Goal: Navigation & Orientation: Find specific page/section

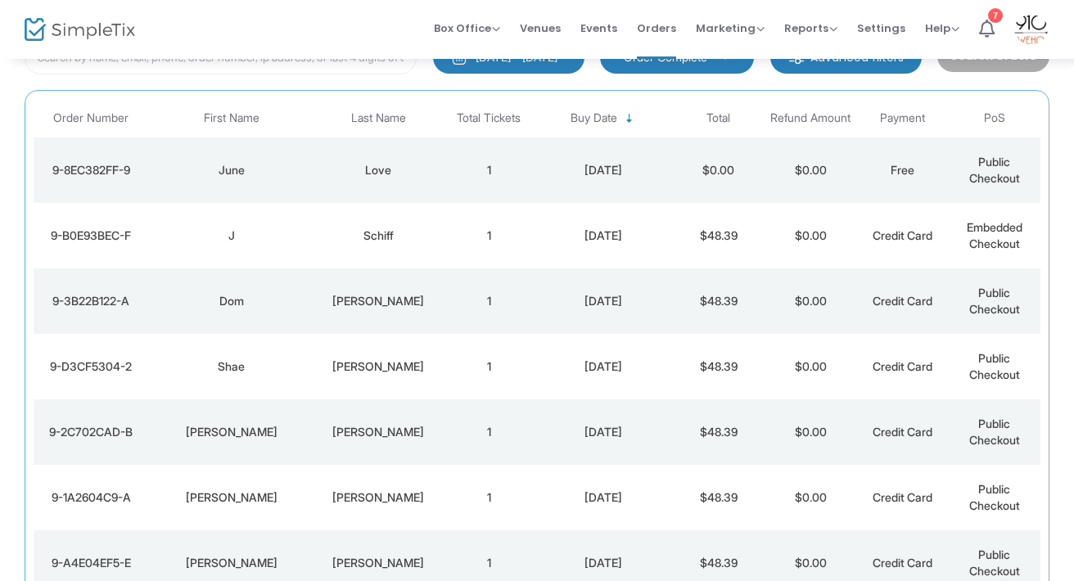
scroll to position [130, 0]
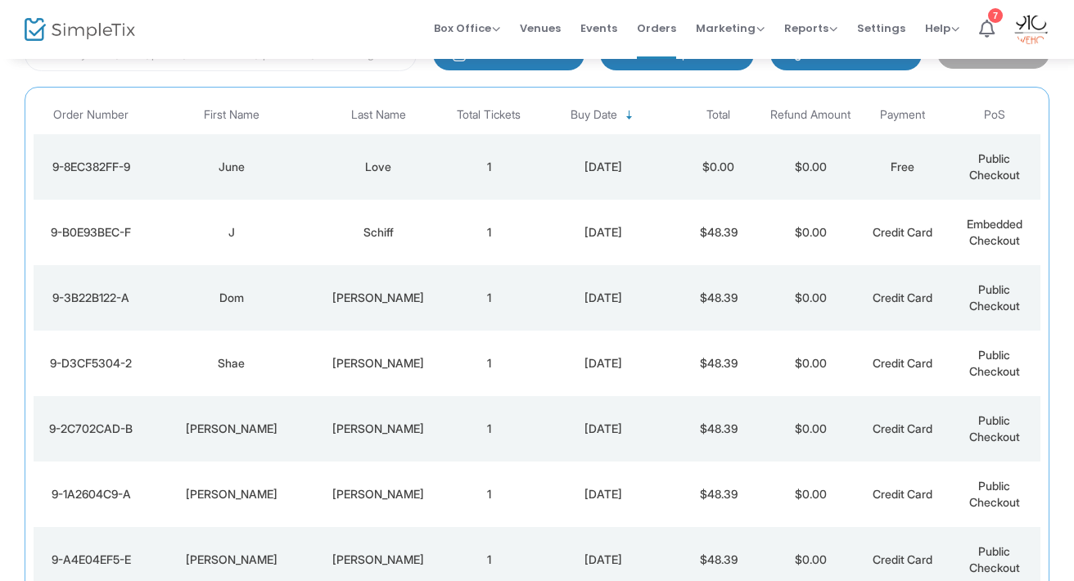
click at [779, 412] on td "$0.00" at bounding box center [811, 428] width 92 height 65
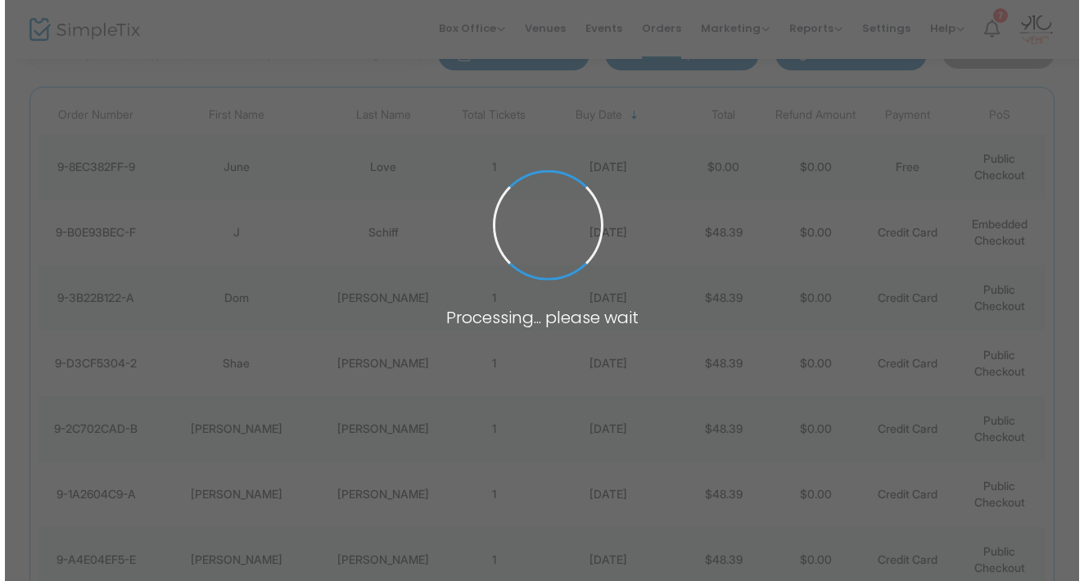
scroll to position [0, 0]
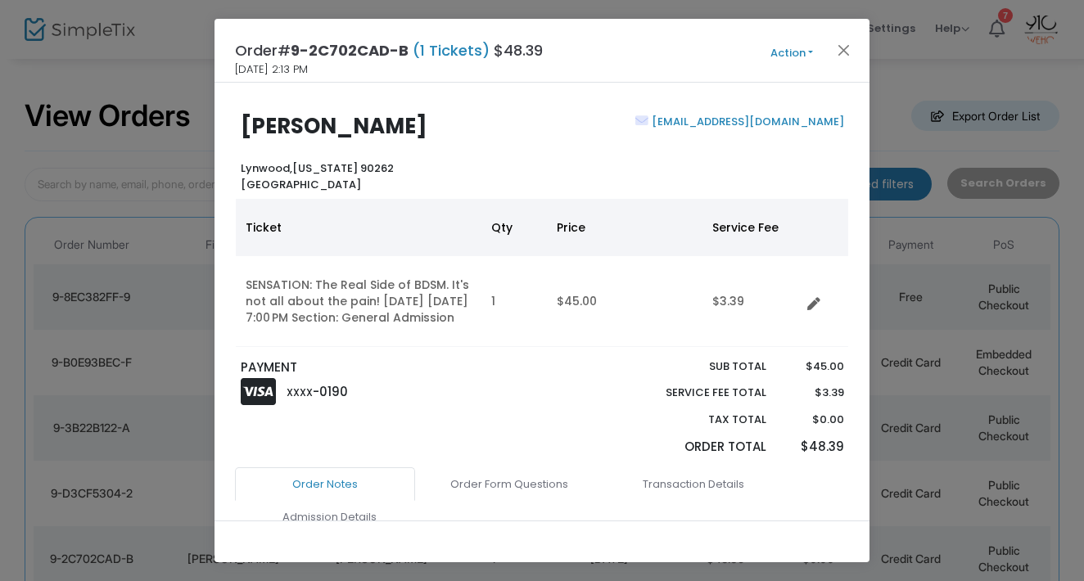
click at [805, 52] on button "Action" at bounding box center [791, 53] width 98 height 18
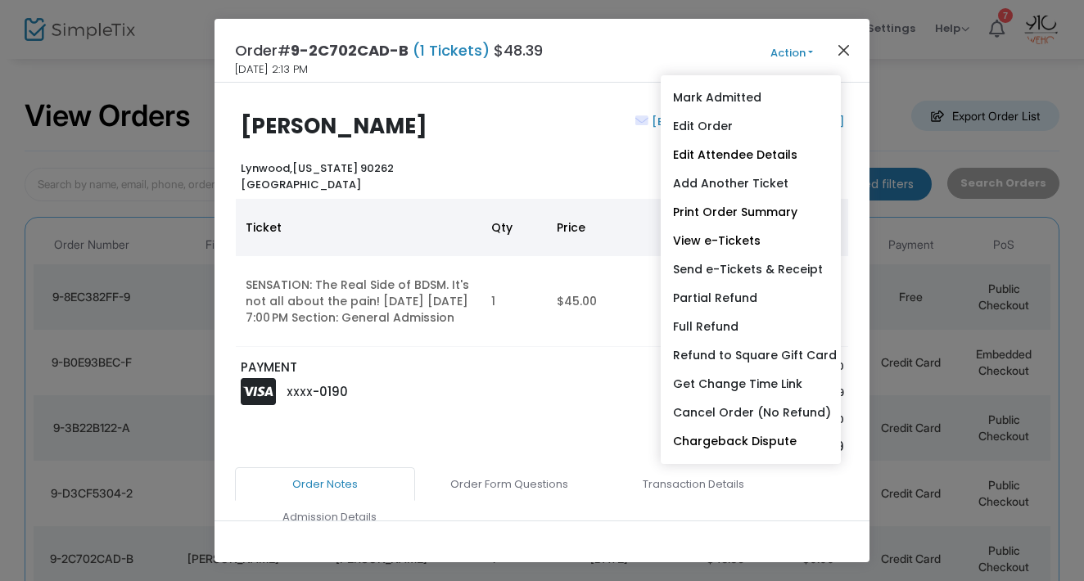
click at [846, 50] on button "Close" at bounding box center [843, 49] width 21 height 21
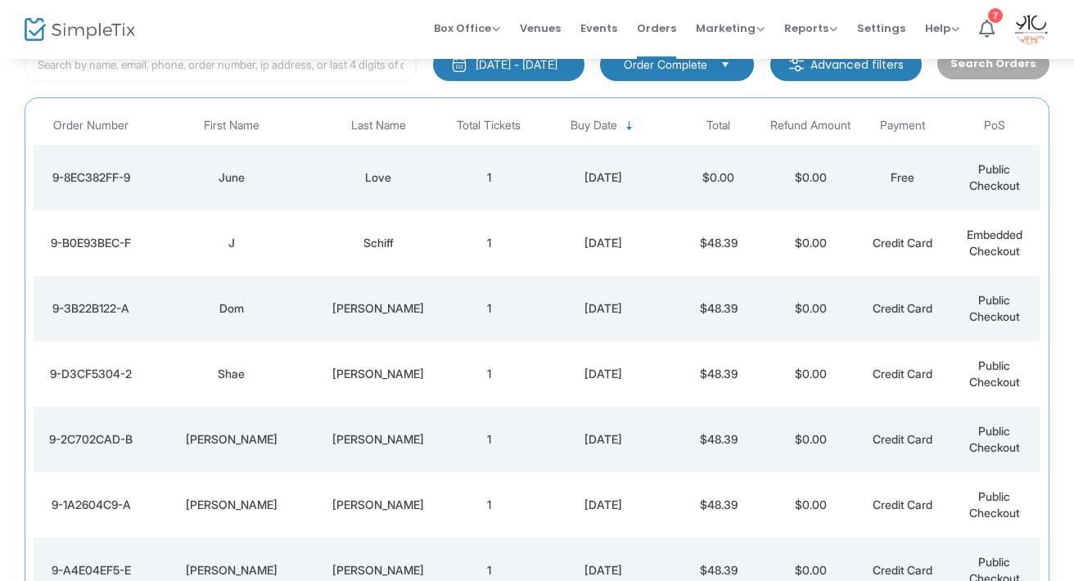
scroll to position [205, 0]
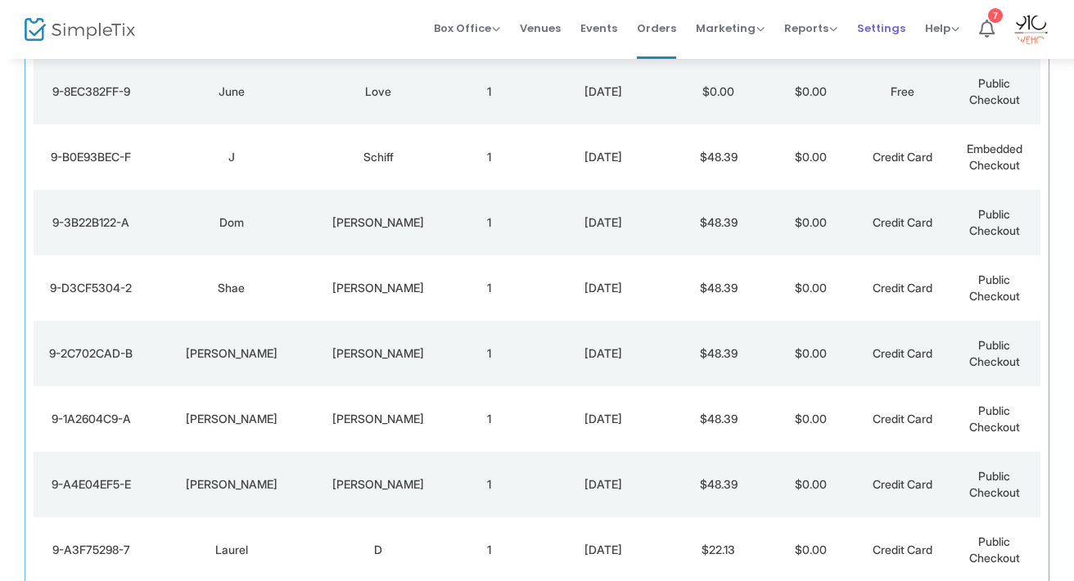
click at [862, 29] on span "Settings" at bounding box center [881, 28] width 48 height 42
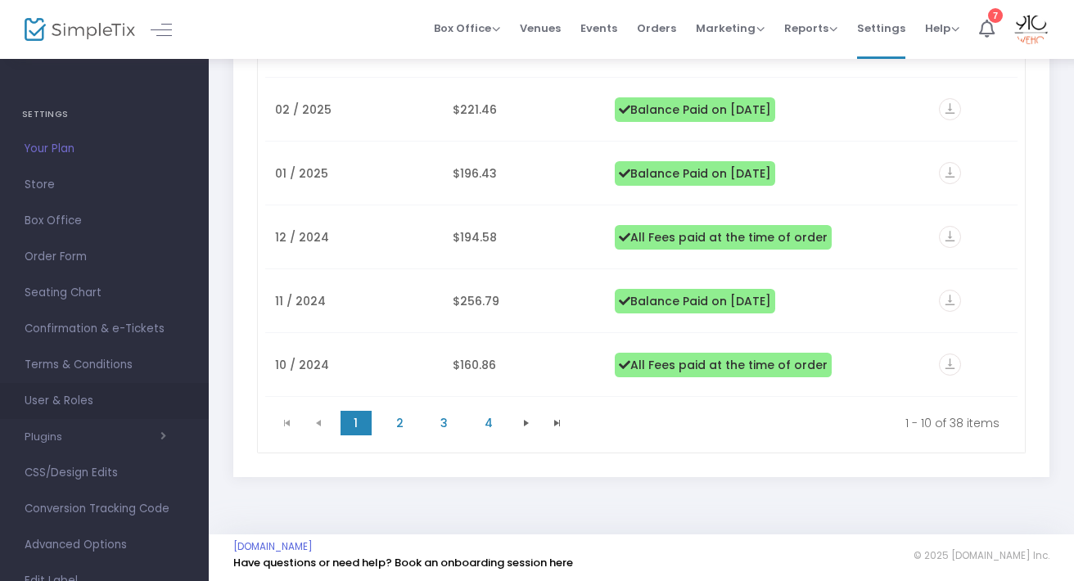
click at [83, 398] on span "User & Roles" at bounding box center [105, 400] width 160 height 21
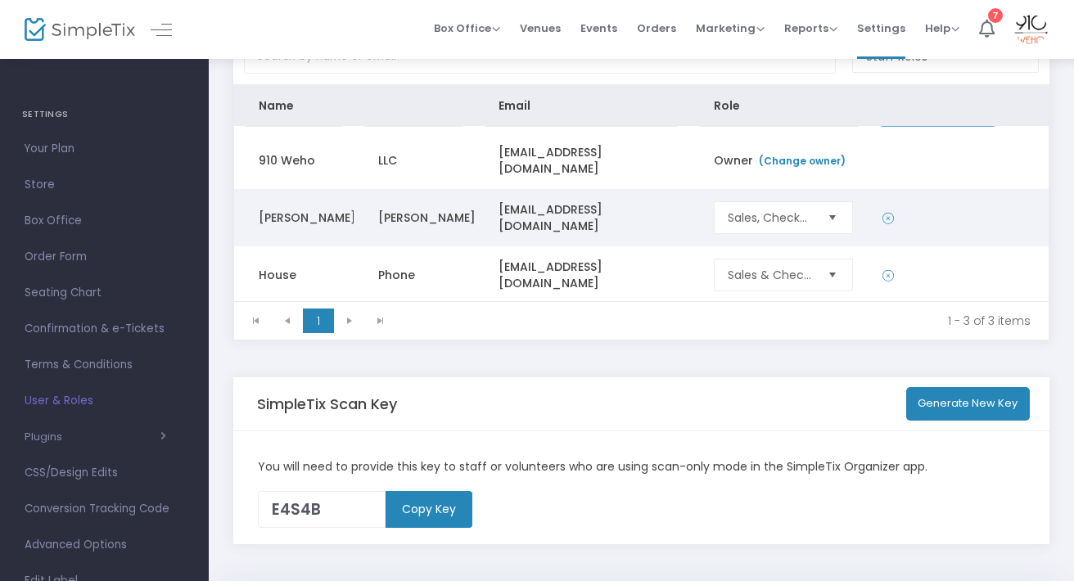
scroll to position [36, 0]
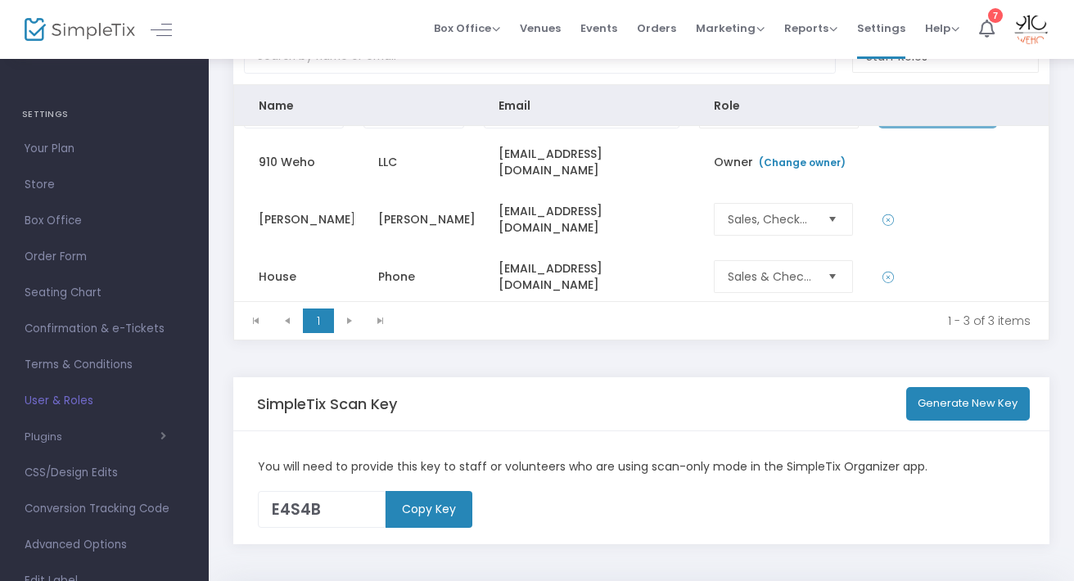
click at [214, 291] on div "Users & Roles Staff Roles Name Email Role Administrator Send Invitation 910 Weh…" at bounding box center [641, 262] width 865 height 639
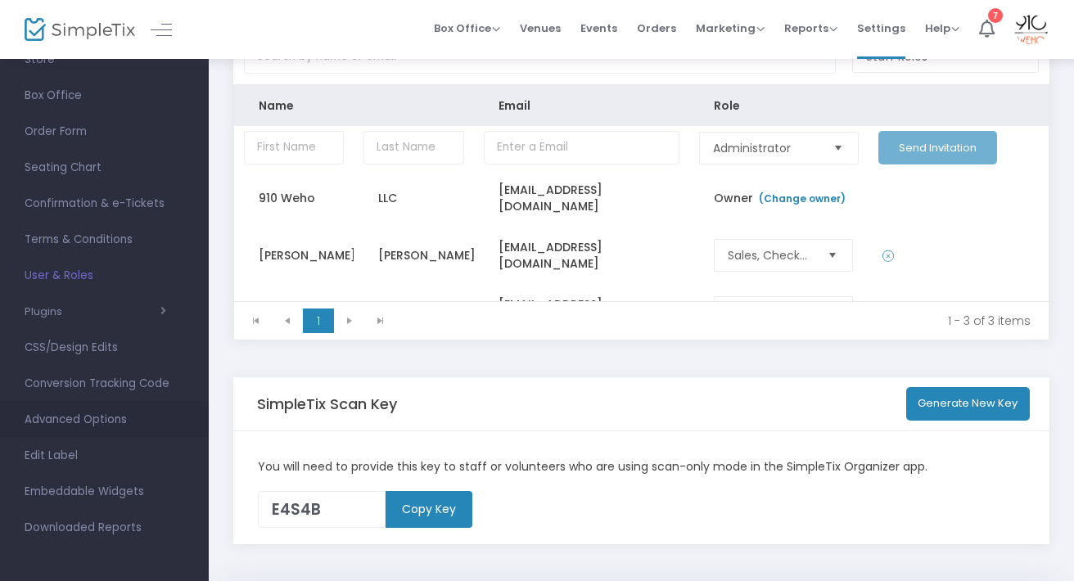
scroll to position [125, 0]
click at [97, 421] on span "Advanced Options" at bounding box center [105, 419] width 160 height 21
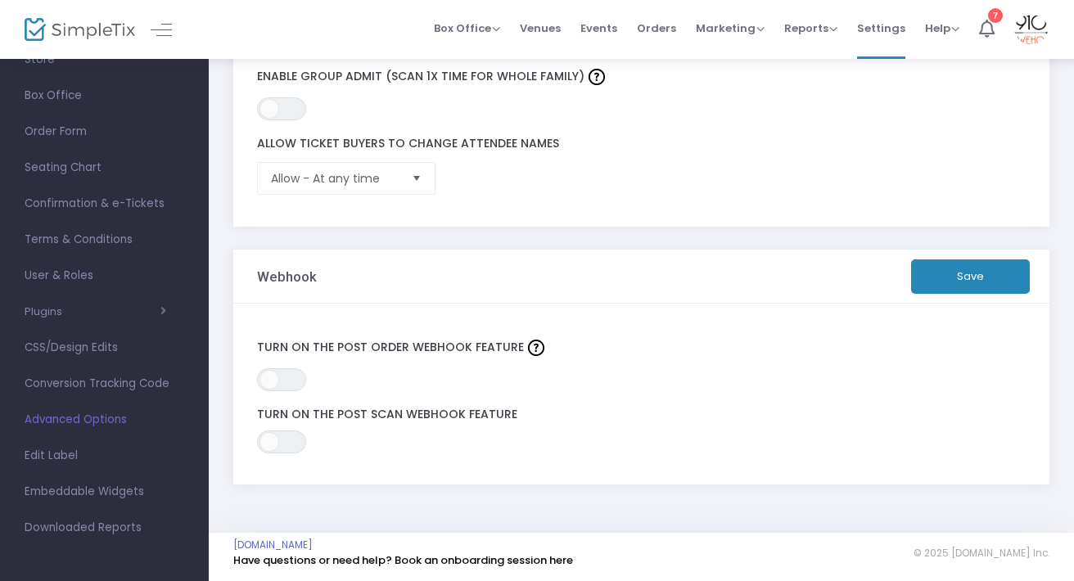
scroll to position [593, 0]
click at [606, 49] on link "Events" at bounding box center [598, 29] width 37 height 59
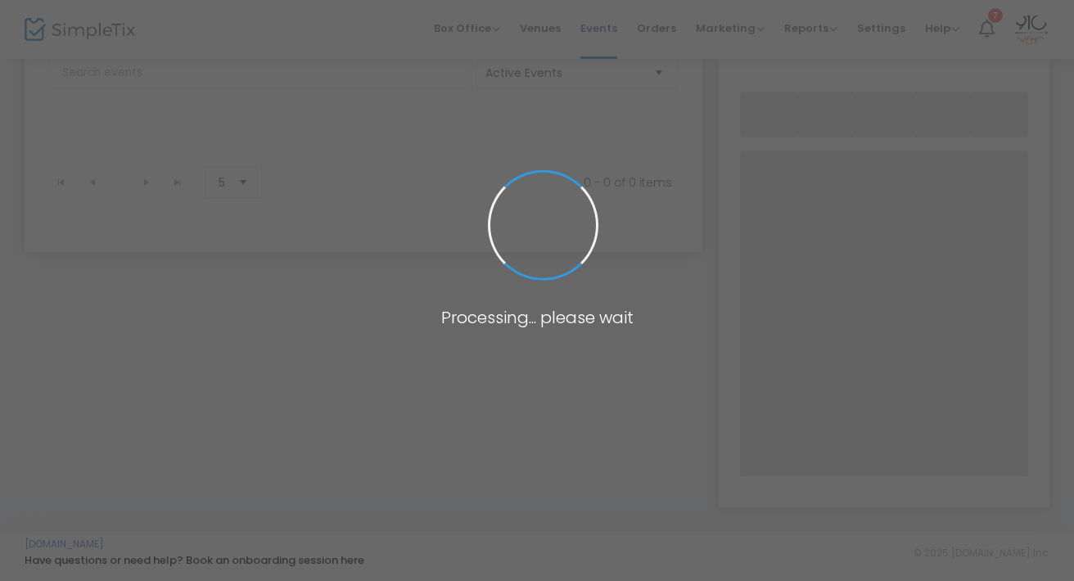
scroll to position [111, 0]
